Goal: Transaction & Acquisition: Purchase product/service

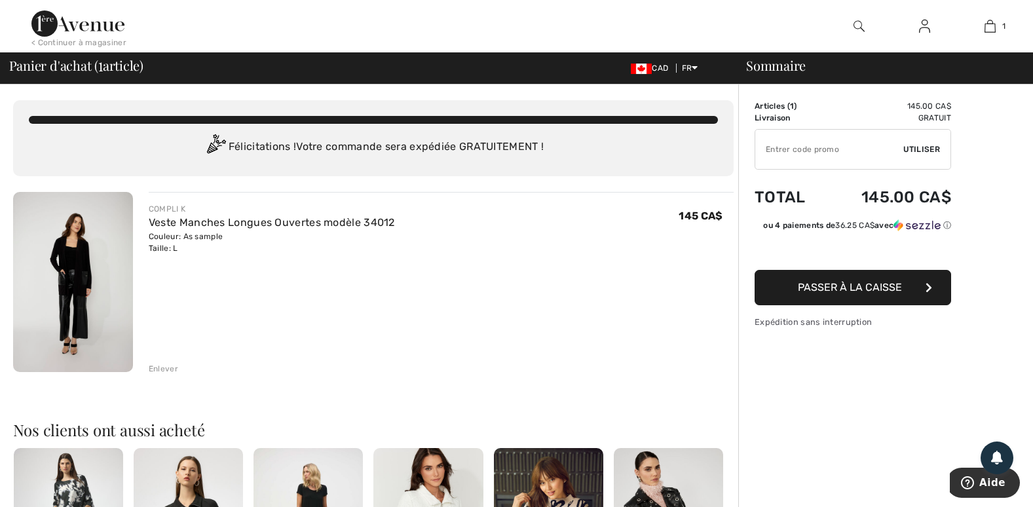
click at [837, 280] on button "Passer à la caisse" at bounding box center [853, 287] width 197 height 35
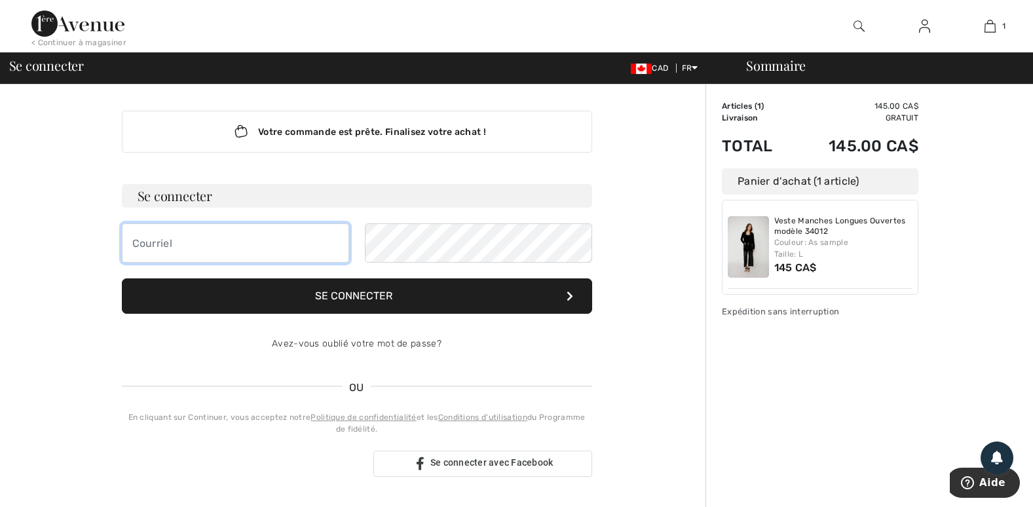
click at [214, 240] on input "email" at bounding box center [235, 242] width 227 height 39
type input "olivedanse@hotmail.com"
click at [375, 296] on button "Se connecter" at bounding box center [357, 295] width 470 height 35
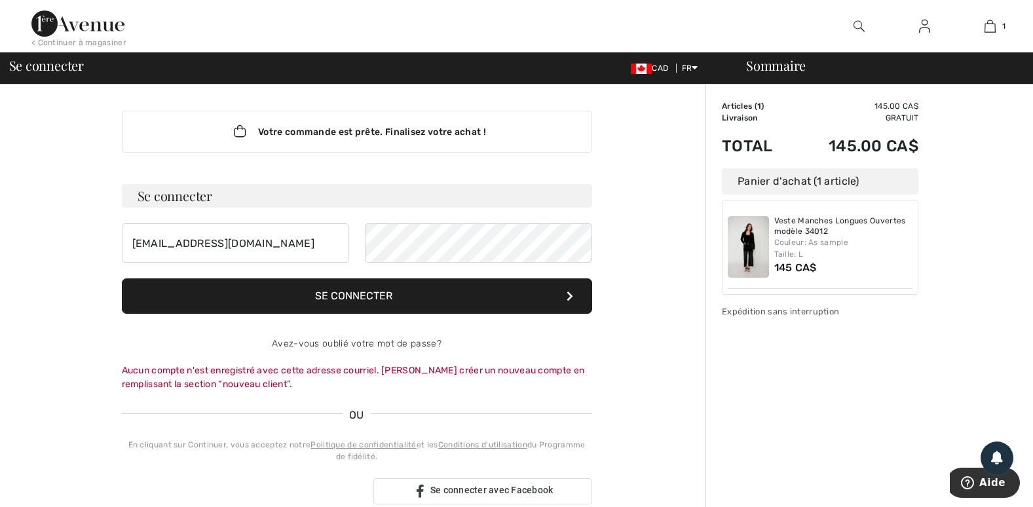
click at [753, 180] on div "Panier d'achat (1 article)" at bounding box center [820, 181] width 197 height 26
click at [809, 60] on div "Sommaire" at bounding box center [878, 65] width 295 height 13
click at [788, 60] on div "Sommaire" at bounding box center [878, 65] width 295 height 13
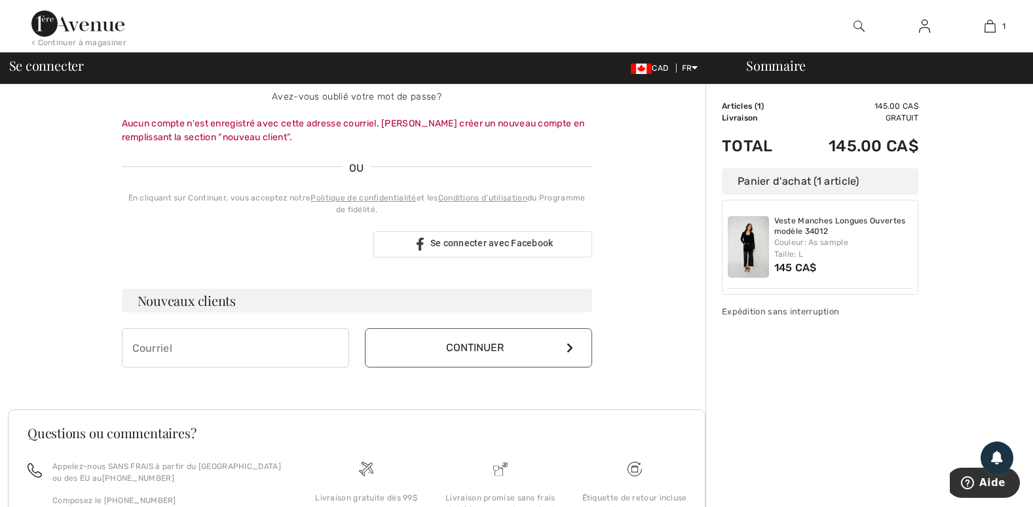
scroll to position [182, 0]
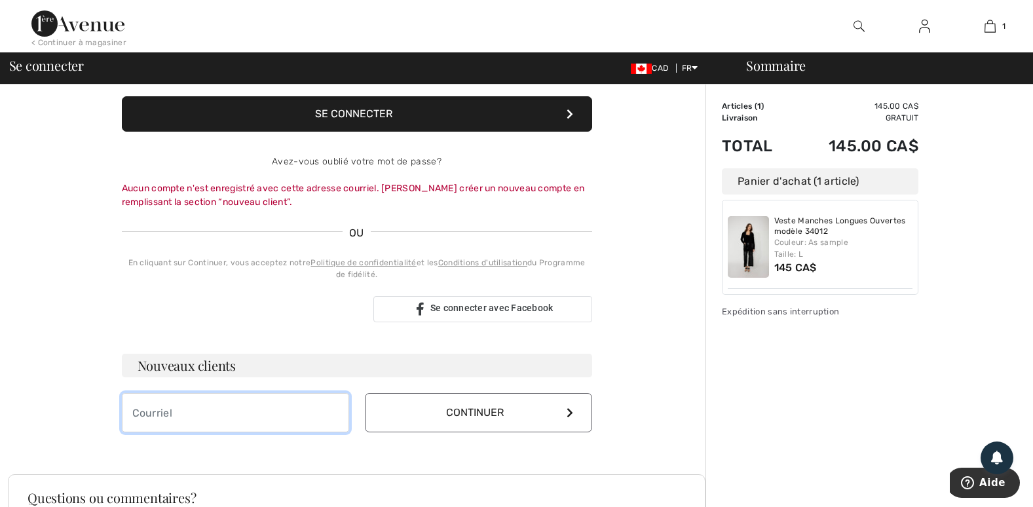
click at [202, 398] on input "email" at bounding box center [235, 412] width 227 height 39
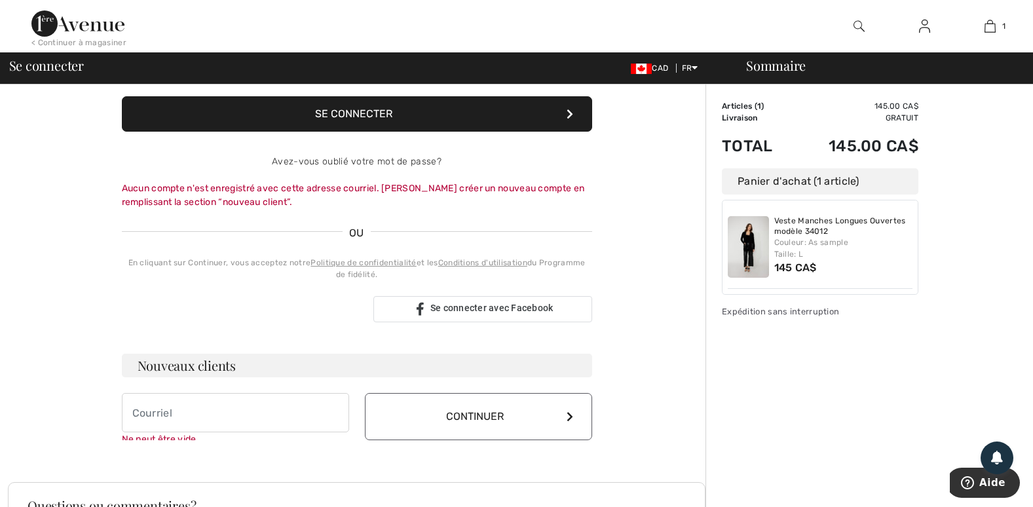
click at [482, 410] on button "Continuer" at bounding box center [478, 416] width 227 height 47
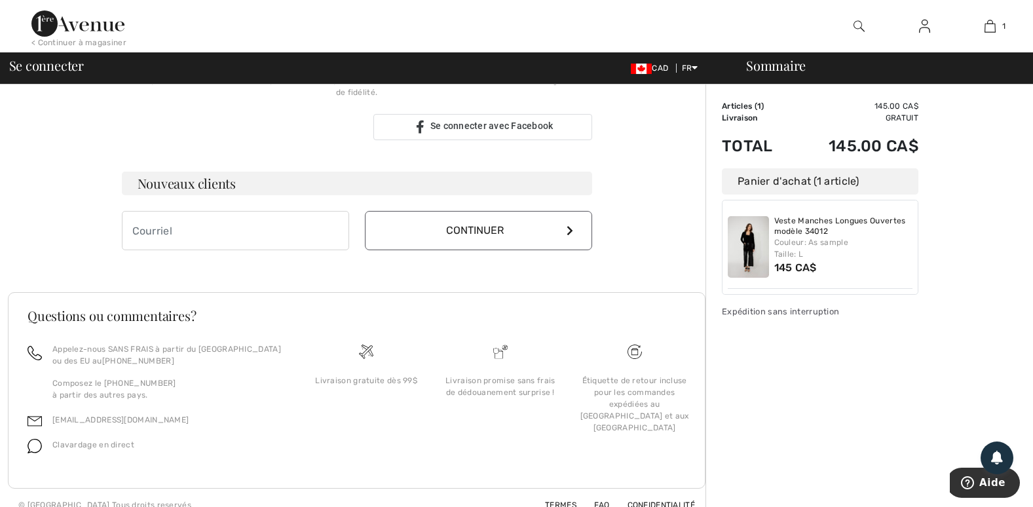
scroll to position [379, 0]
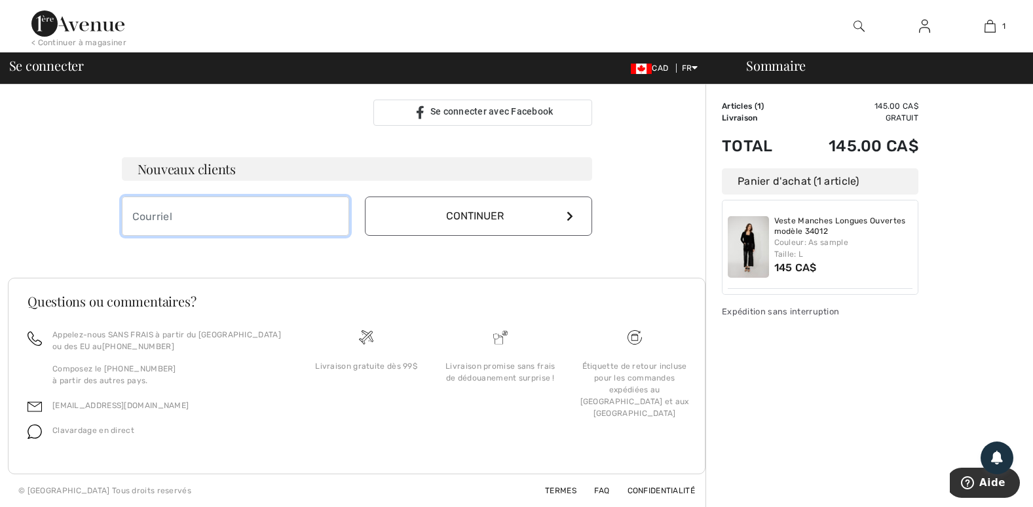
click at [183, 211] on input "email" at bounding box center [235, 216] width 227 height 39
type input "olivedanse@hotmail.com"
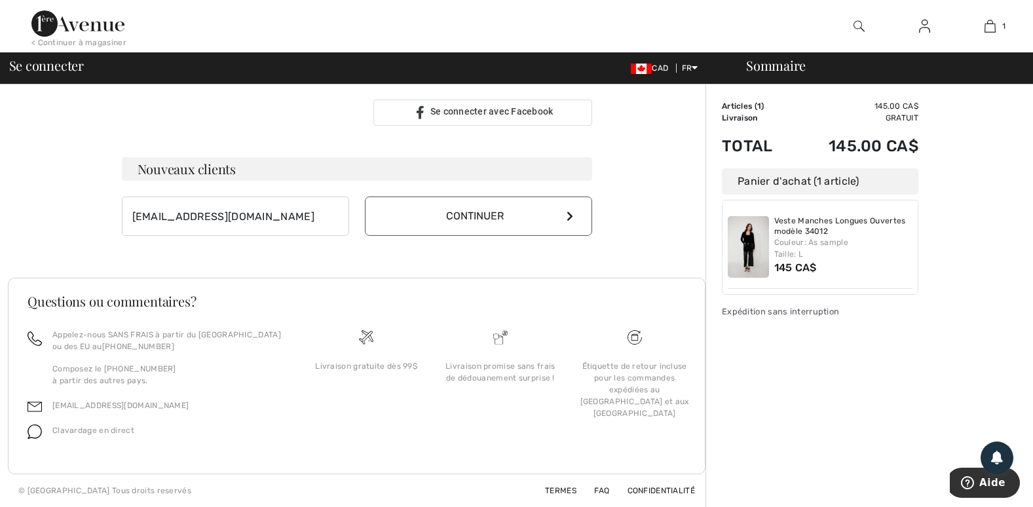
click at [575, 213] on button "Continuer" at bounding box center [478, 216] width 227 height 39
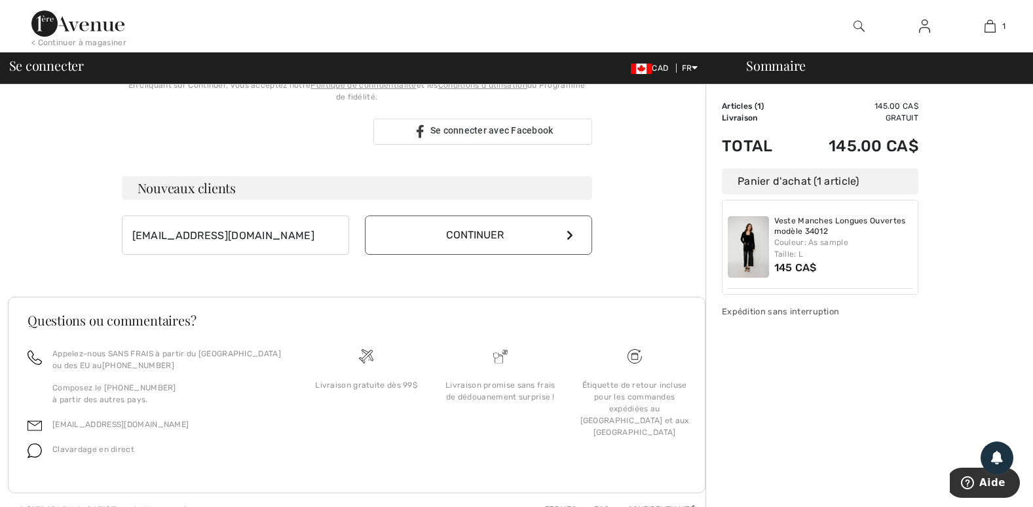
scroll to position [351, 0]
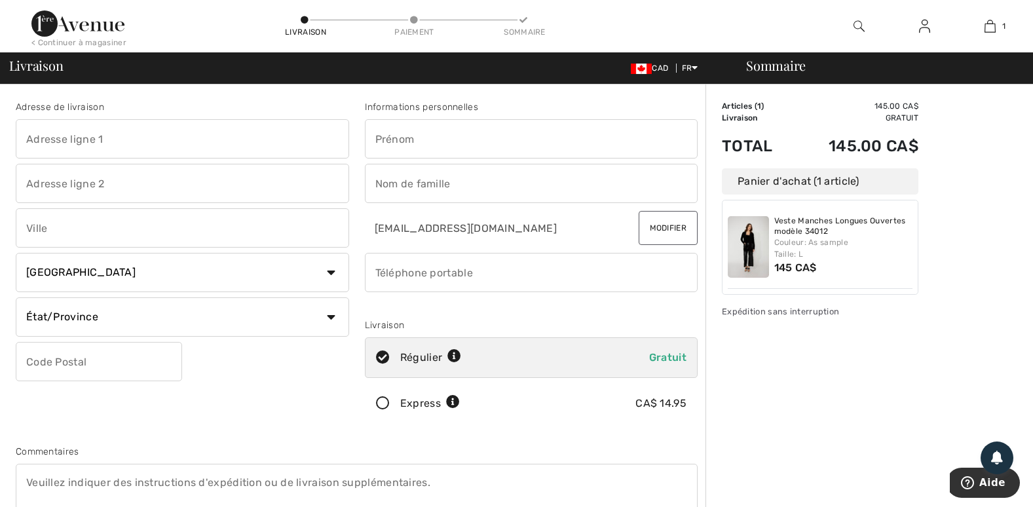
click at [446, 110] on div "Informations personnelles" at bounding box center [532, 107] width 334 height 14
click at [434, 136] on input "text" at bounding box center [532, 138] width 334 height 39
type input "Olivette M Lévesque"
click at [476, 186] on input "text" at bounding box center [532, 183] width 334 height 39
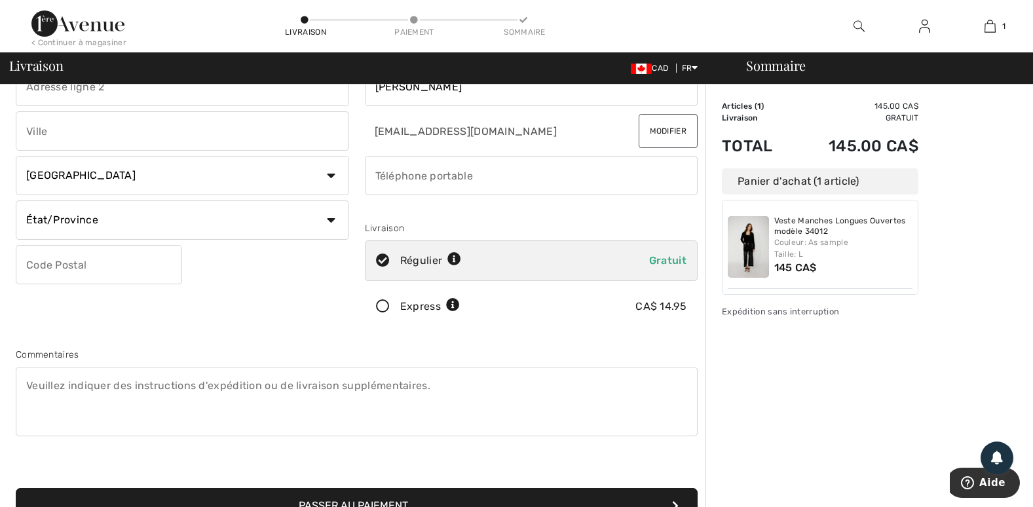
scroll to position [66, 0]
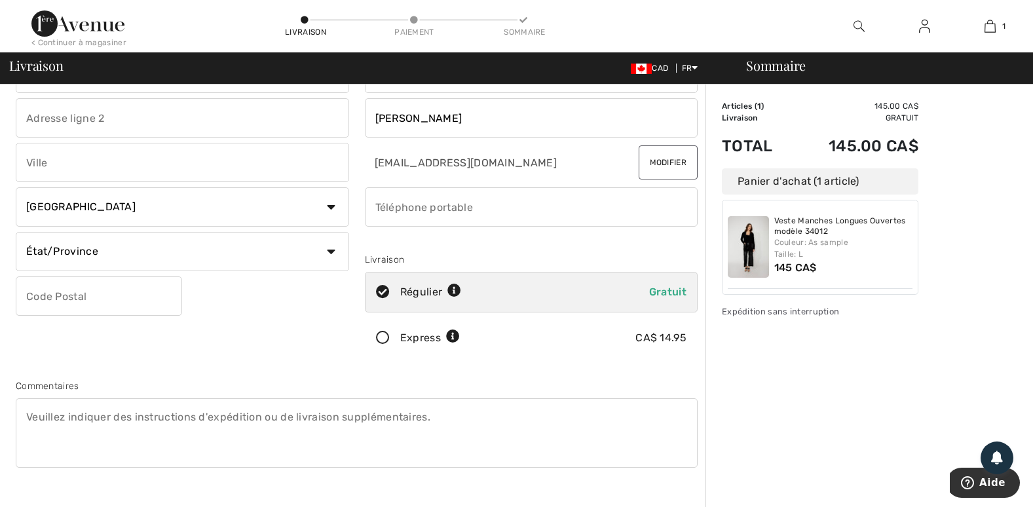
type input "Lévesque"
click at [80, 208] on select "Pays Canada États-Unis Afghanistan Afrique du Sud Aland Albanie Algérie Allemag…" at bounding box center [183, 206] width 334 height 39
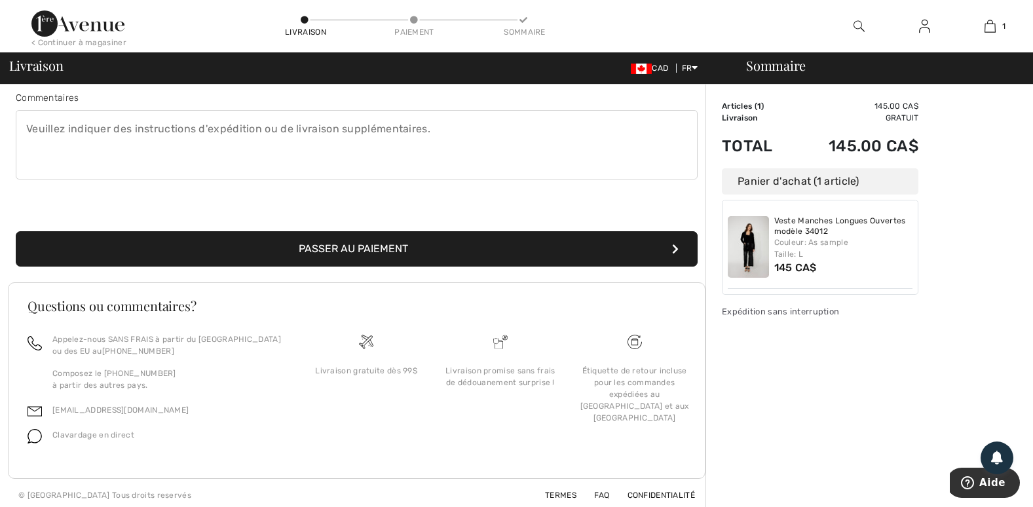
scroll to position [358, 0]
